Goal: Communication & Community: Answer question/provide support

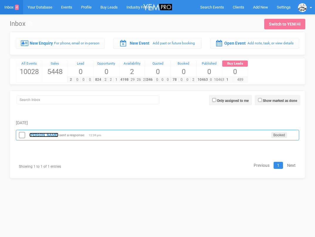
click at [48, 133] on strong "[PERSON_NAME]" at bounding box center [43, 135] width 29 height 4
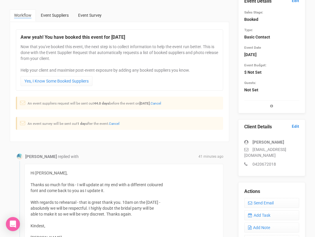
scroll to position [53, 0]
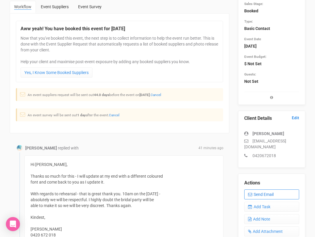
click at [261, 195] on link "Send Email" at bounding box center [271, 194] width 55 height 10
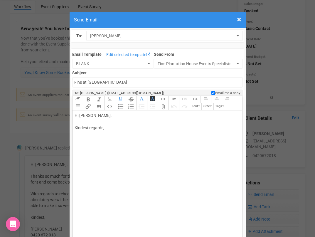
drag, startPoint x: 94, startPoint y: 114, endPoint x: 126, endPoint y: 113, distance: 32.3
click at [125, 114] on div "Hi [PERSON_NAME], Kindest regards," at bounding box center [156, 127] width 163 height 31
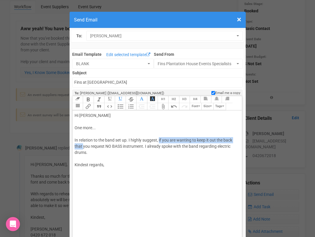
drag, startPoint x: 159, startPoint y: 140, endPoint x: 84, endPoint y: 145, distance: 75.0
click at [84, 145] on div "Hi [PERSON_NAME] One more... In relation to the band set up. I highly suggest, …" at bounding box center [156, 146] width 163 height 68
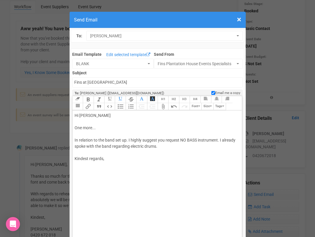
click at [160, 145] on div "Hi [PERSON_NAME] One more... In relation to the band set up. I highly suggest y…" at bounding box center [156, 143] width 163 height 62
drag, startPoint x: 124, startPoint y: 154, endPoint x: 112, endPoint y: 154, distance: 12.3
click at [111, 154] on div "Hi [PERSON_NAME] One more... In relation to the band set up. I highly suggest y…" at bounding box center [156, 146] width 163 height 68
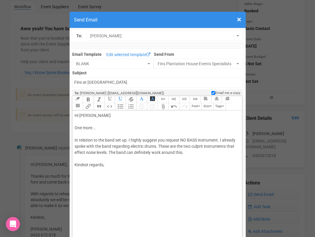
click at [110, 161] on div "Hi [PERSON_NAME] One more... In relation to the band set up. I highly suggest y…" at bounding box center [156, 146] width 163 height 68
click at [108, 167] on div "Hi [PERSON_NAME] One more... In relation to the band set up. I highly suggest y…" at bounding box center [156, 146] width 163 height 68
type trix-editor "<div>Hi Edwina&nbsp;<br><br>One more...<br><br>In relation to the band set up. …"
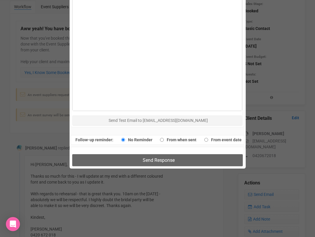
scroll to position [369, 0]
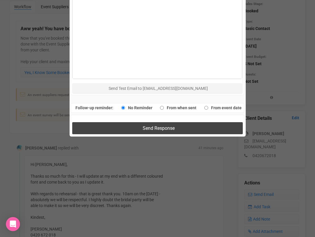
click at [138, 128] on button "Send Response" at bounding box center [157, 128] width 170 height 12
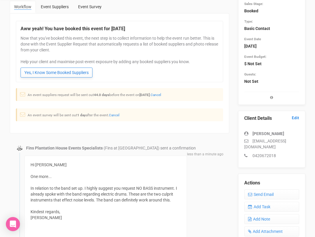
scroll to position [0, 0]
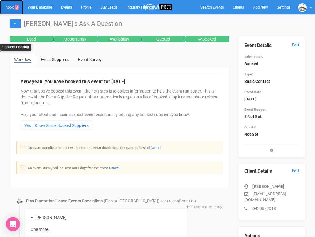
click at [9, 8] on link "Inbox 3" at bounding box center [11, 7] width 23 height 14
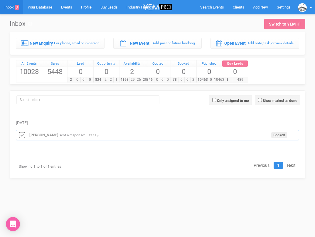
click at [22, 135] on icon at bounding box center [22, 135] width 9 height 8
